Goal: Task Accomplishment & Management: Use online tool/utility

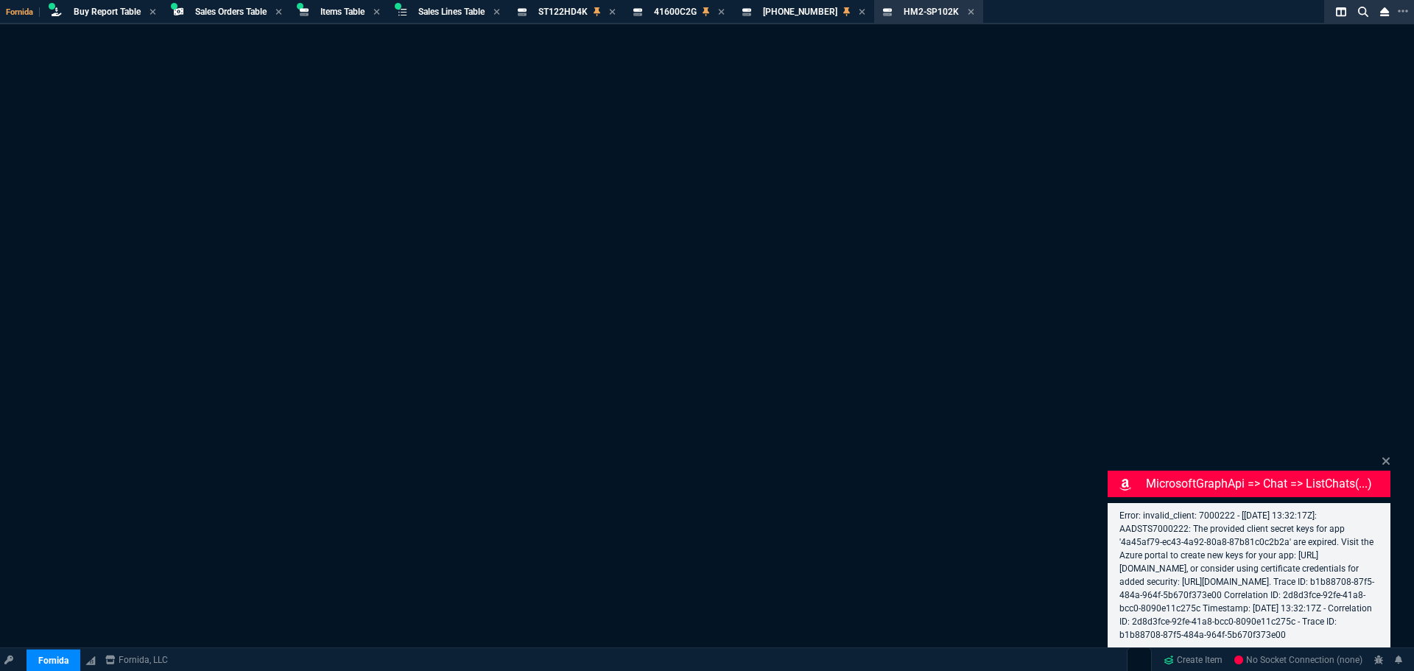
select select "9: OCAM"
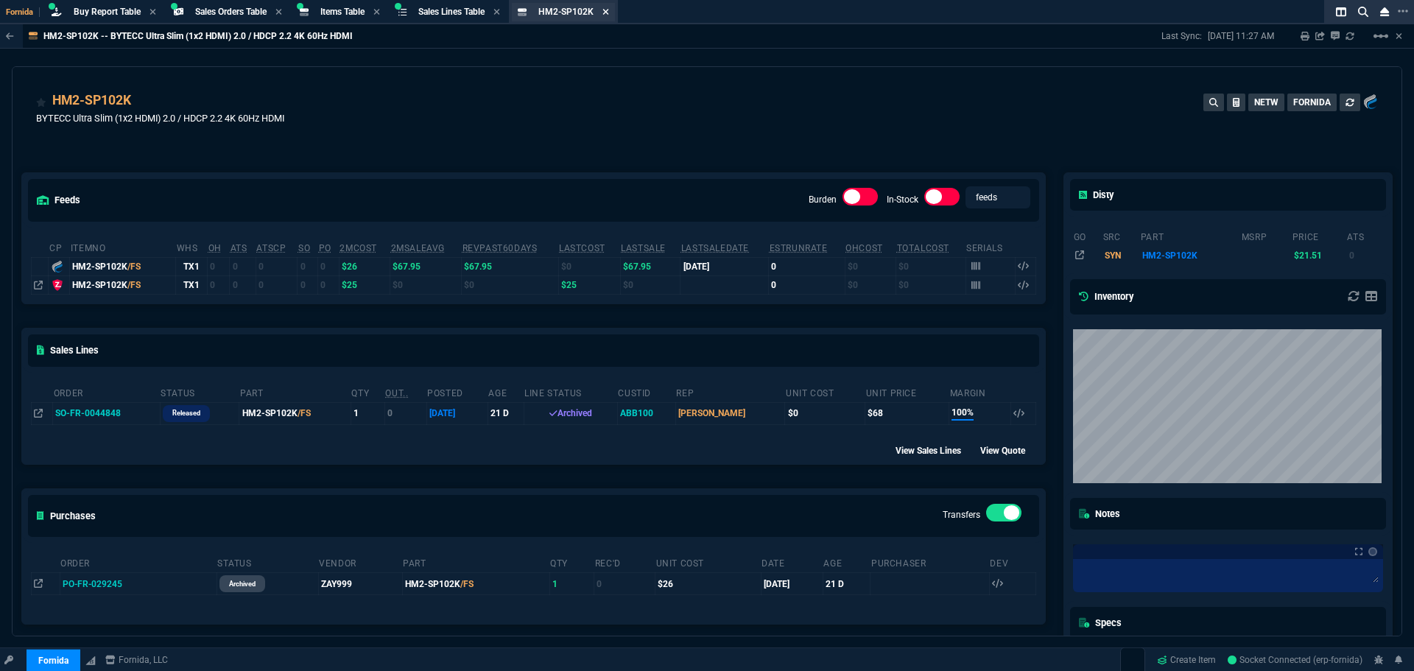
click at [609, 13] on icon at bounding box center [606, 12] width 6 height 6
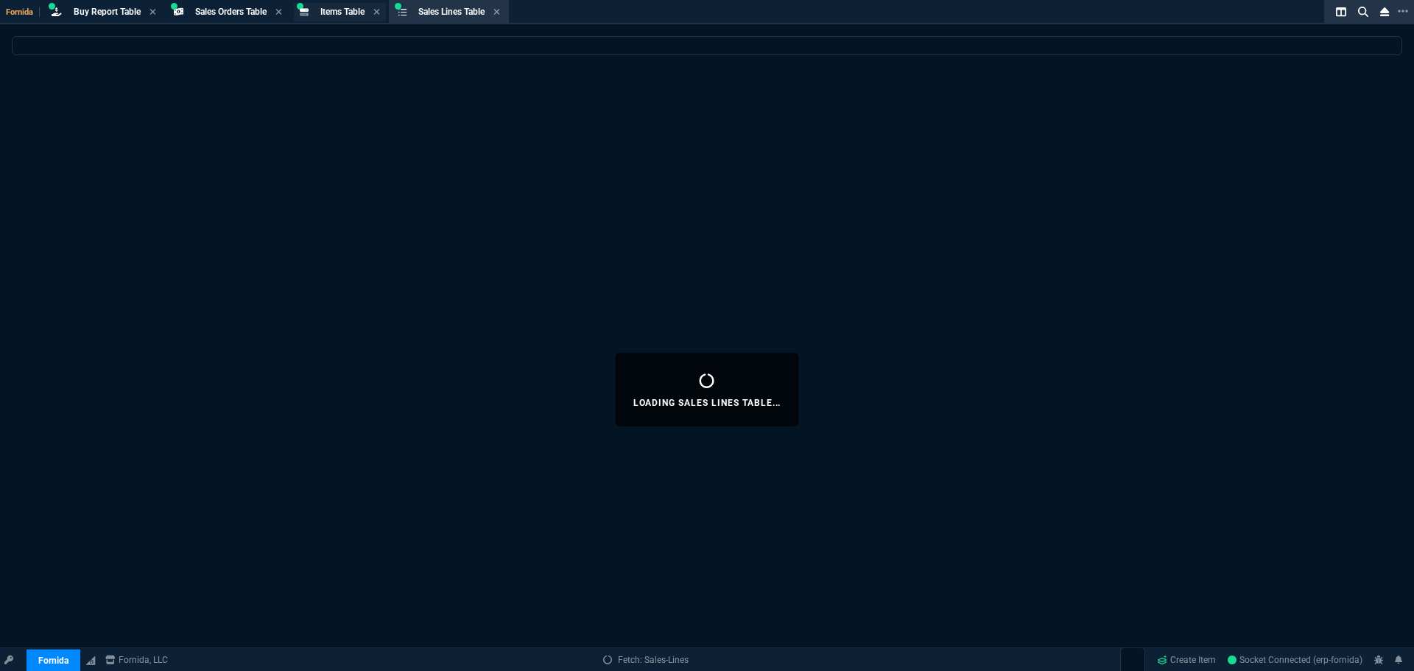
click at [354, 10] on span "Items Table" at bounding box center [342, 12] width 44 height 10
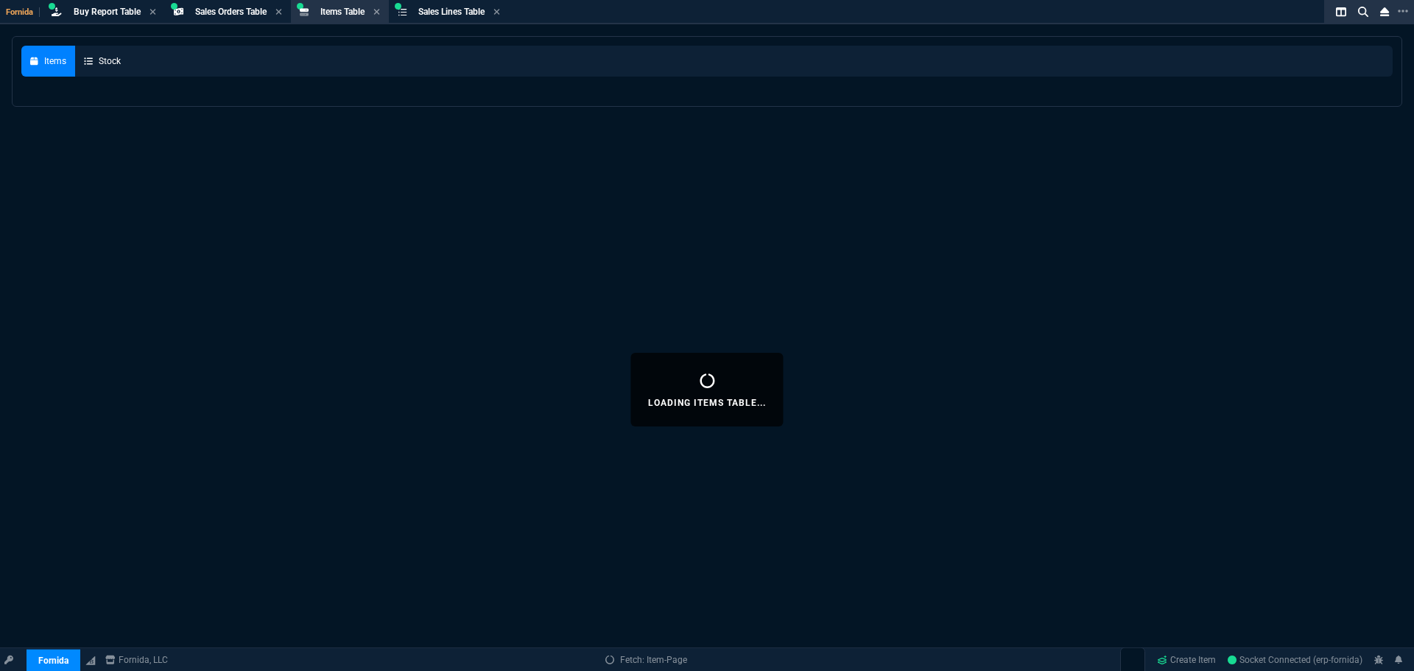
select select
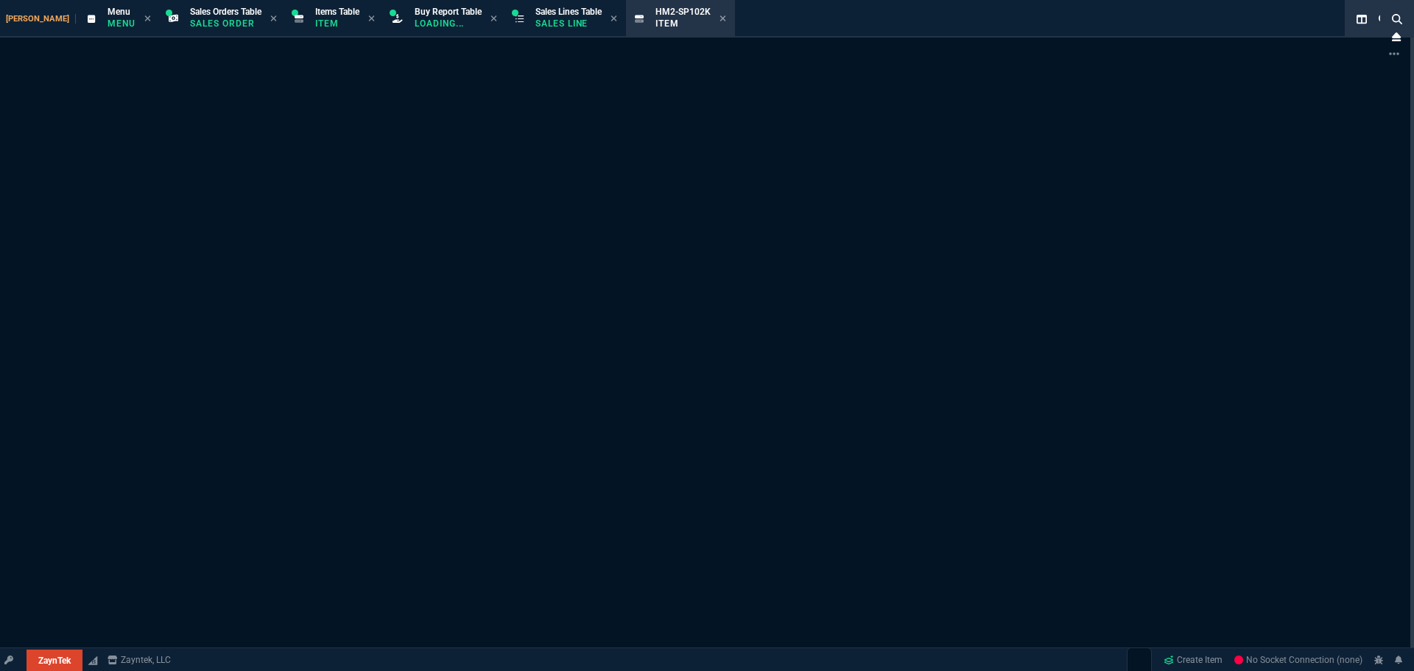
select select "9: OCAM"
